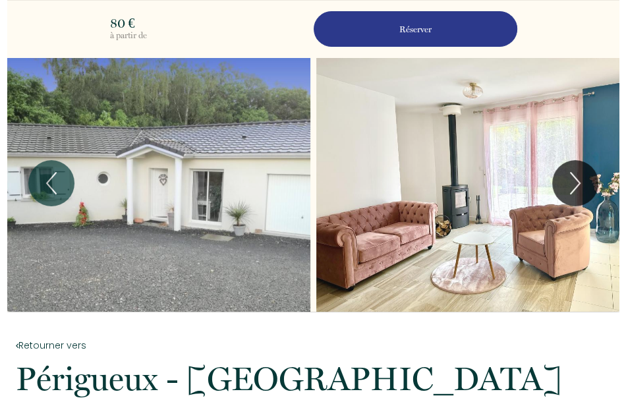
scroll to position [348, 0]
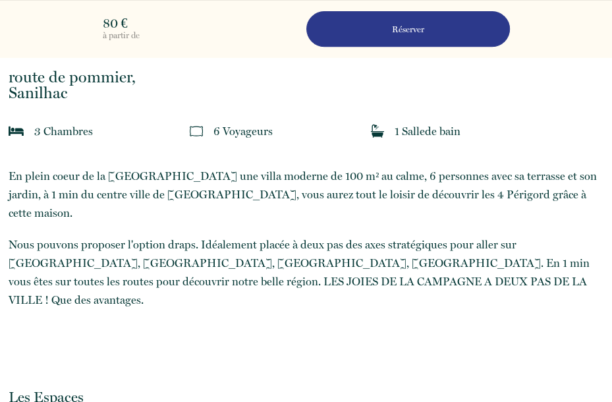
click at [409, 28] on p "Réserver" at bounding box center [408, 29] width 194 height 13
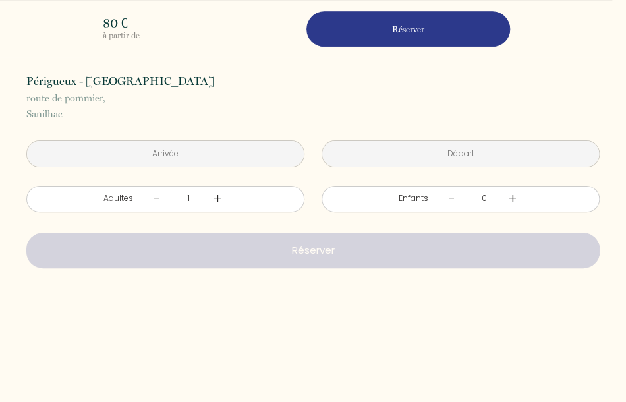
click at [165, 155] on input "text" at bounding box center [165, 154] width 277 height 26
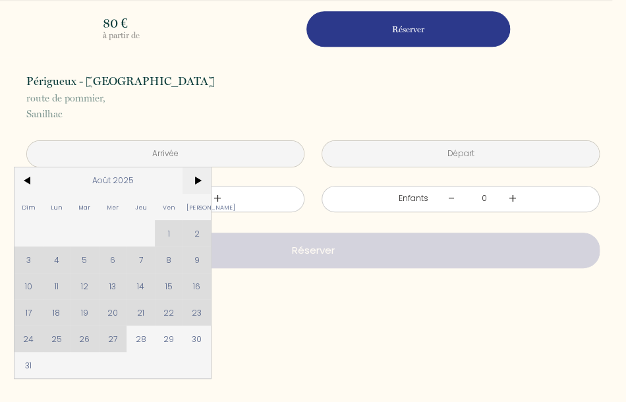
click at [195, 180] on span ">" at bounding box center [196, 180] width 28 height 26
click at [197, 180] on span ">" at bounding box center [196, 180] width 28 height 26
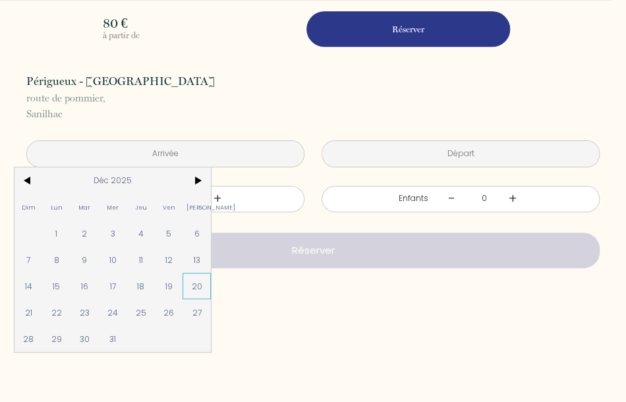
click at [197, 285] on span "20" at bounding box center [196, 286] width 28 height 26
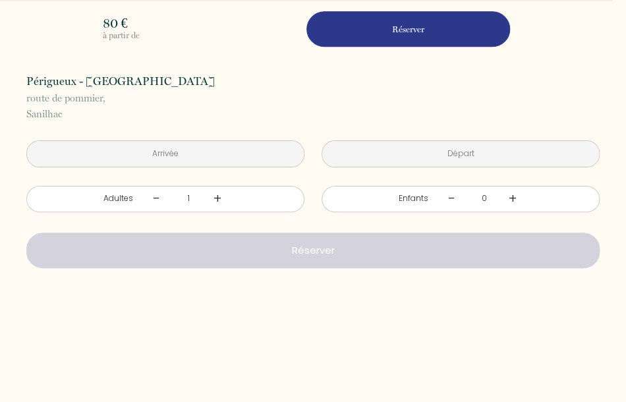
type input "[DATE]"
click at [413, 167] on input "[DATE]" at bounding box center [460, 154] width 277 height 26
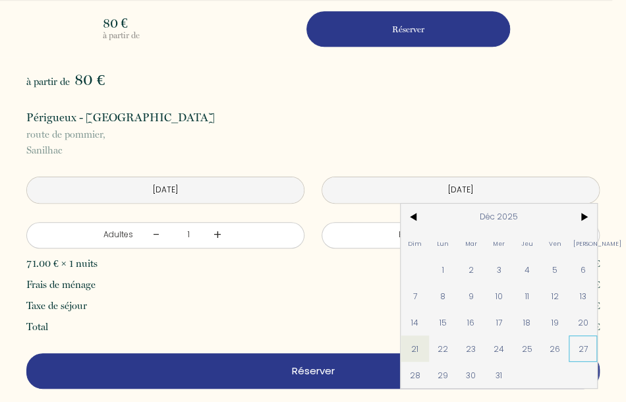
click at [568, 347] on span "27" at bounding box center [582, 348] width 28 height 26
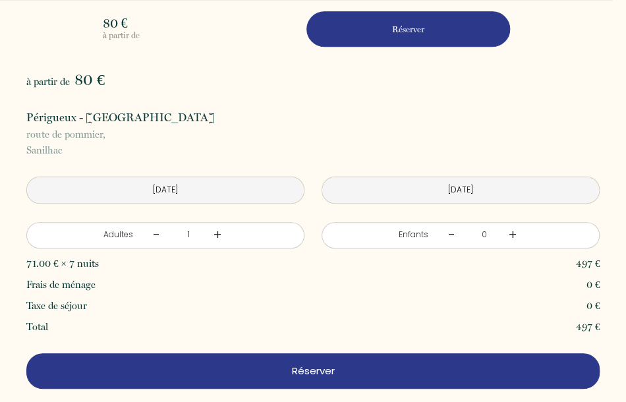
type input "[DATE]"
click at [213, 234] on link "+" at bounding box center [217, 235] width 8 height 20
click at [508, 235] on link "+" at bounding box center [512, 235] width 8 height 20
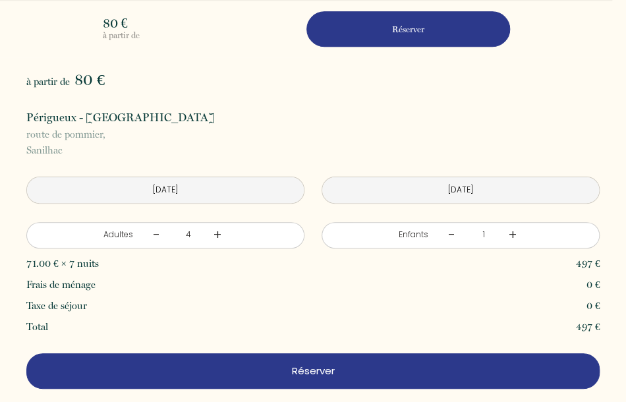
click at [508, 235] on link "+" at bounding box center [512, 235] width 8 height 20
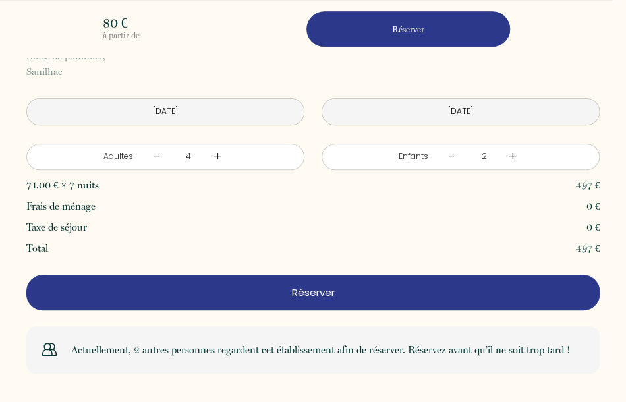
scroll to position [89, 0]
